Goal: Transaction & Acquisition: Book appointment/travel/reservation

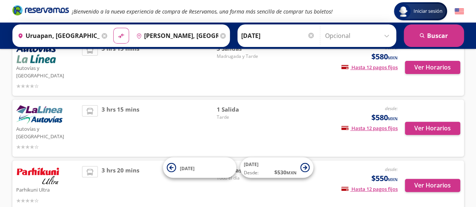
scroll to position [75, 0]
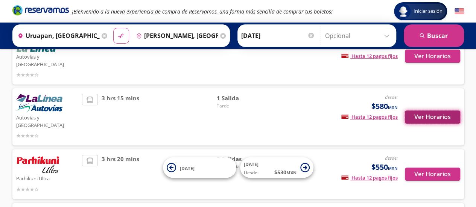
click at [418, 111] on button "Ver Horarios" at bounding box center [432, 117] width 55 height 13
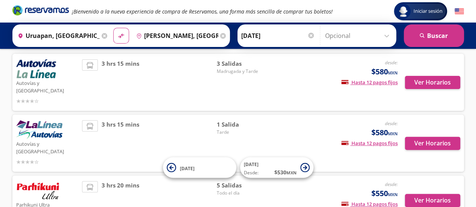
scroll to position [38, 0]
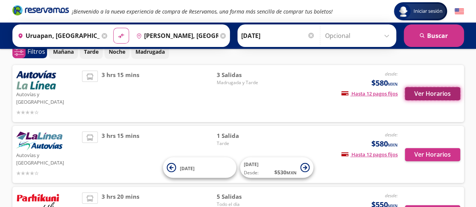
click at [430, 89] on button "Ver Horarios" at bounding box center [432, 93] width 55 height 13
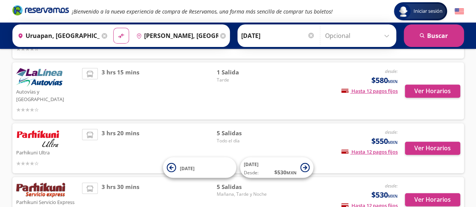
scroll to position [113, 0]
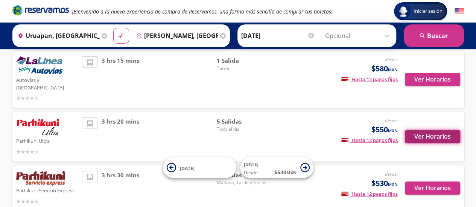
click at [420, 130] on button "Ver Horarios" at bounding box center [432, 136] width 55 height 13
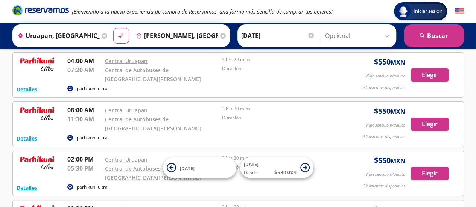
scroll to position [75, 0]
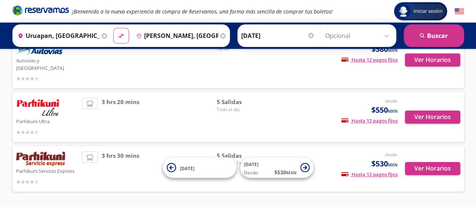
scroll to position [143, 0]
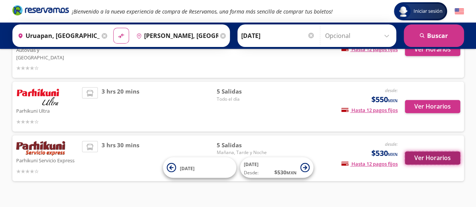
click at [422, 152] on button "Ver Horarios" at bounding box center [432, 158] width 55 height 13
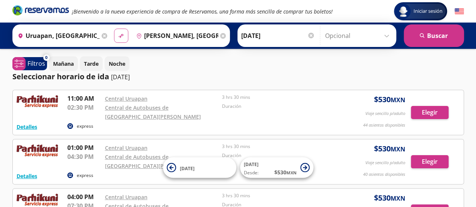
click at [118, 33] on icon "material-symbols:compare-arrows-rounded" at bounding box center [121, 35] width 7 height 7
type input "[PERSON_NAME], [GEOGRAPHIC_DATA]"
type input "Uruapan, [GEOGRAPHIC_DATA]"
click at [308, 37] on div at bounding box center [311, 36] width 6 height 6
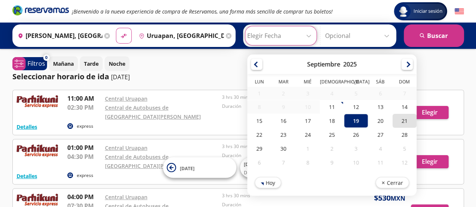
click at [395, 120] on div "21" at bounding box center [404, 121] width 24 height 14
type input "[DATE]"
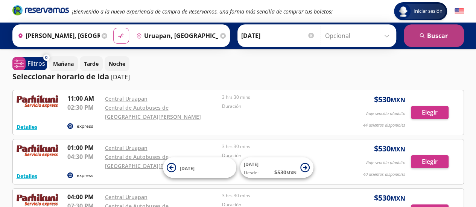
click at [428, 34] on button "search [GEOGRAPHIC_DATA]" at bounding box center [433, 35] width 60 height 23
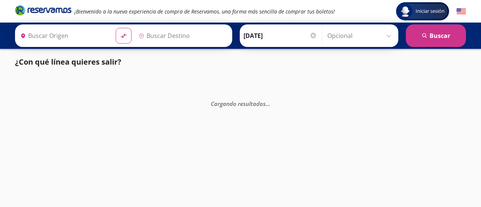
type input "[PERSON_NAME], [GEOGRAPHIC_DATA]"
type input "Uruapan, [GEOGRAPHIC_DATA]"
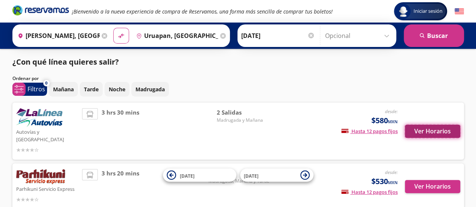
click at [424, 125] on button "Ver Horarios" at bounding box center [432, 131] width 55 height 13
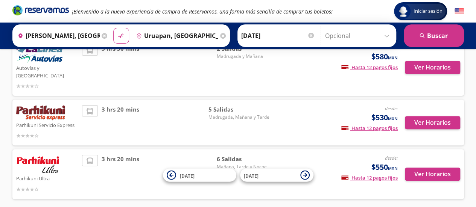
scroll to position [75, 0]
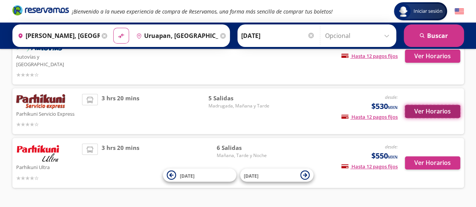
click at [424, 105] on button "Ver Horarios" at bounding box center [432, 111] width 55 height 13
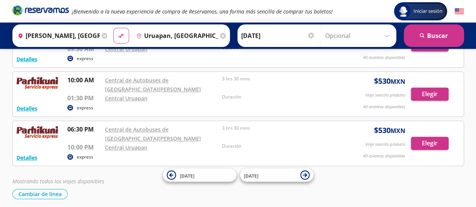
scroll to position [156, 0]
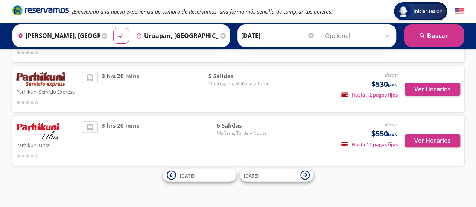
scroll to position [75, 0]
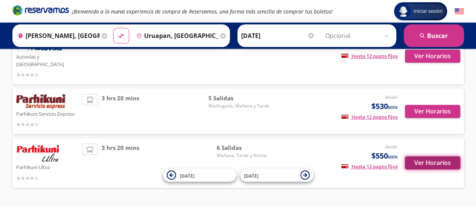
click at [417, 156] on button "Ver Horarios" at bounding box center [432, 162] width 55 height 13
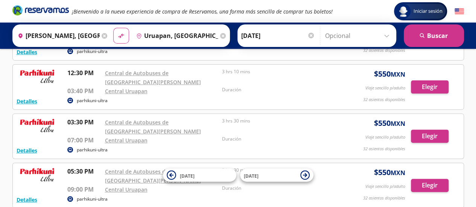
scroll to position [75, 0]
